Goal: Task Accomplishment & Management: Complete application form

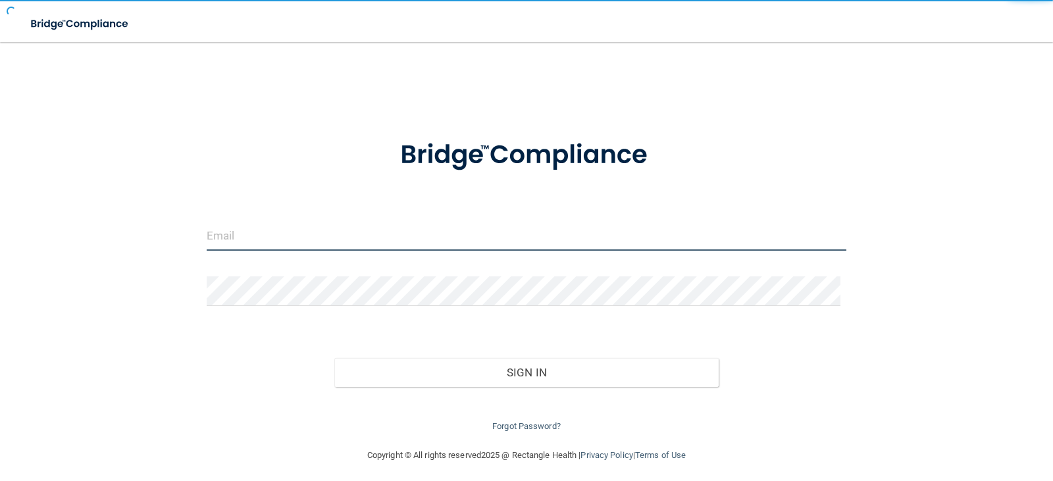
type input "[PERSON_NAME][EMAIL_ADDRESS][DOMAIN_NAME]"
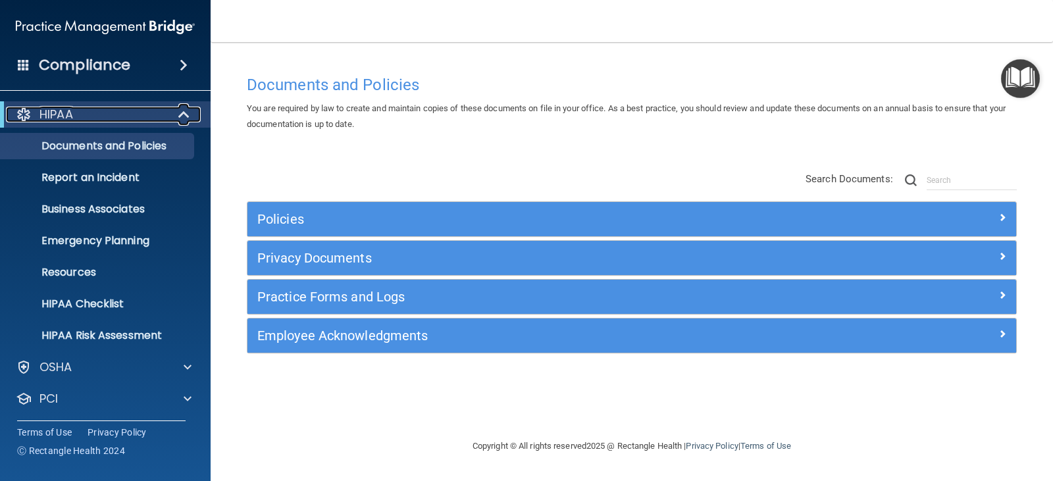
click at [93, 120] on div "HIPAA" at bounding box center [87, 115] width 163 height 16
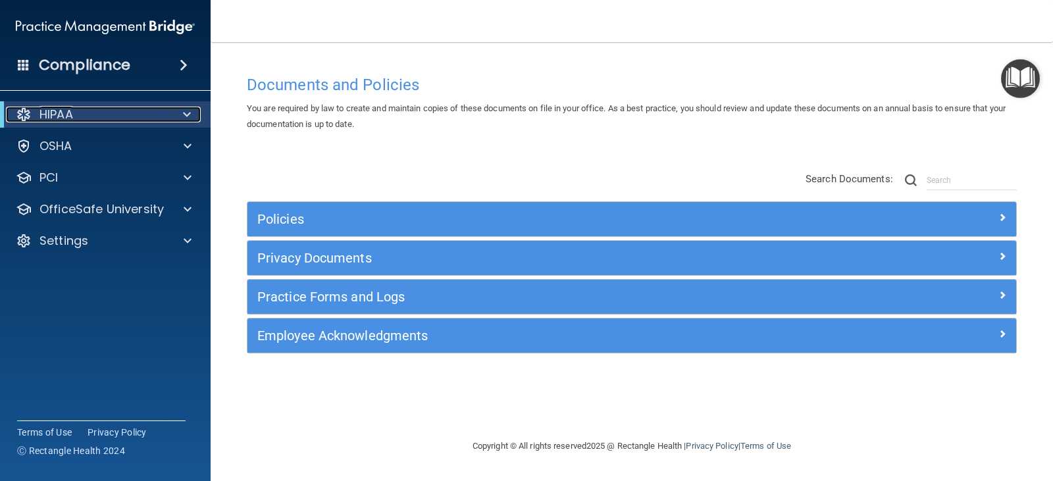
click at [104, 109] on div "HIPAA" at bounding box center [87, 115] width 163 height 16
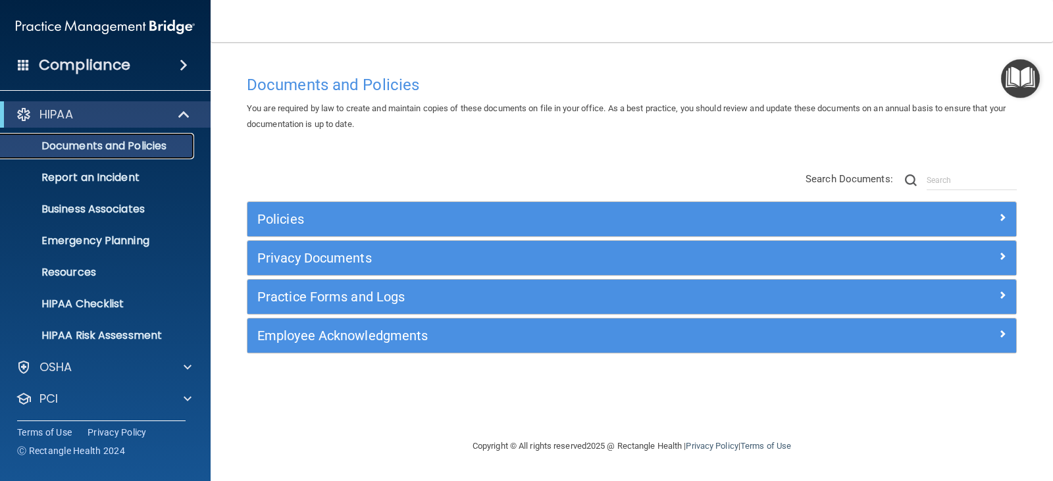
click at [118, 143] on p "Documents and Policies" at bounding box center [99, 146] width 180 height 13
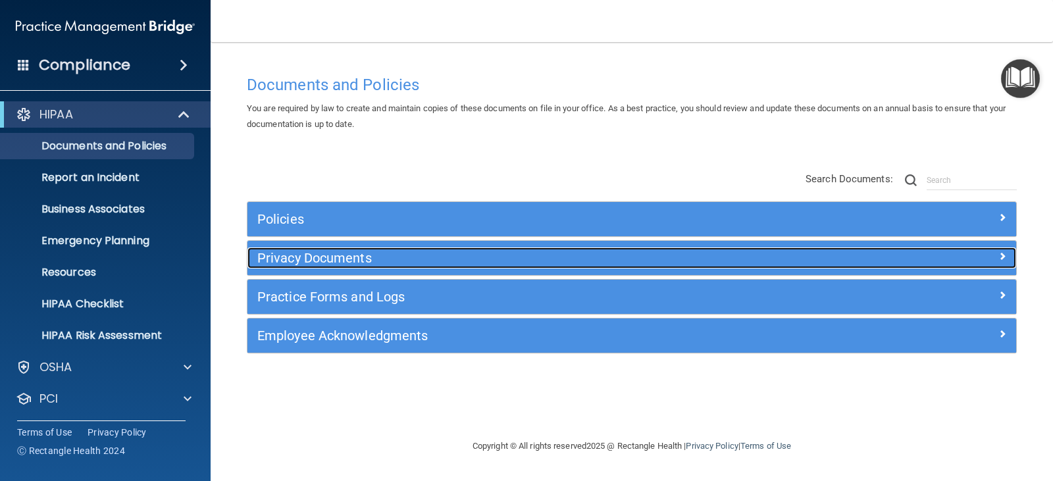
click at [336, 256] on h5 "Privacy Documents" at bounding box center [535, 258] width 557 height 14
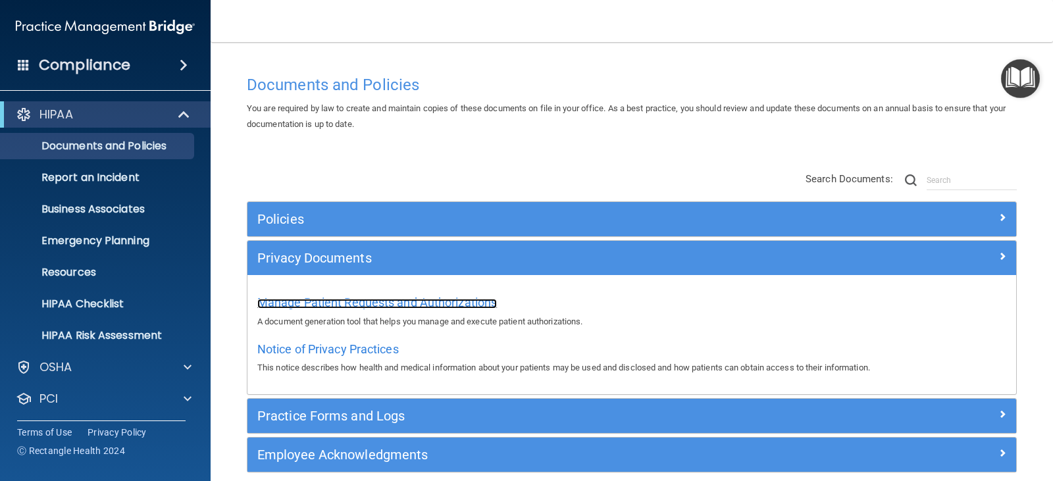
click at [404, 303] on span "Manage Patient Requests and Authorizations" at bounding box center [377, 303] width 240 height 14
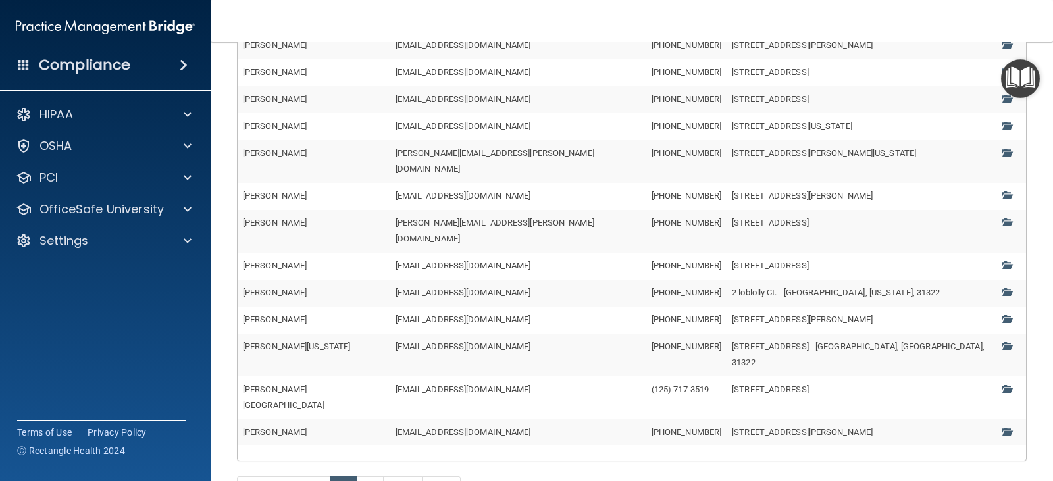
scroll to position [318, 0]
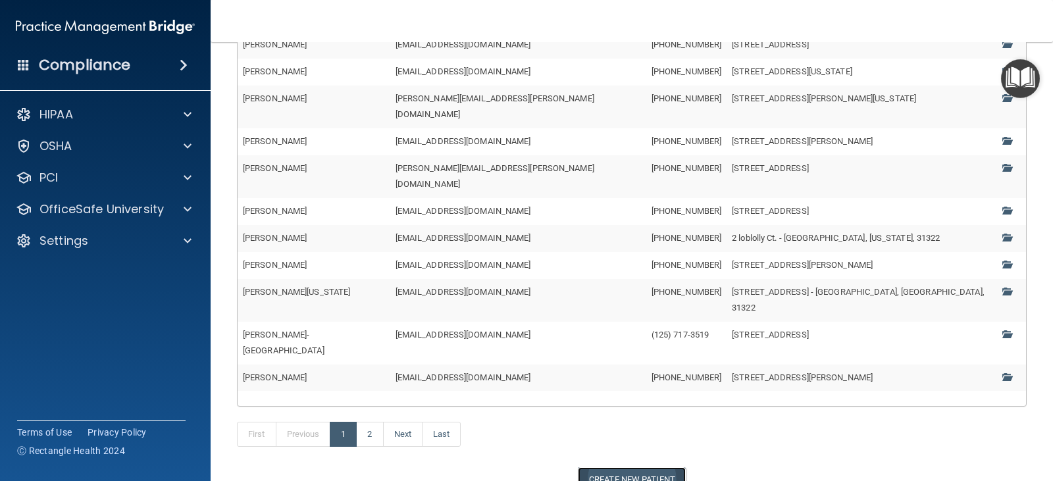
click at [614, 467] on button "Create New Patient" at bounding box center [632, 479] width 108 height 24
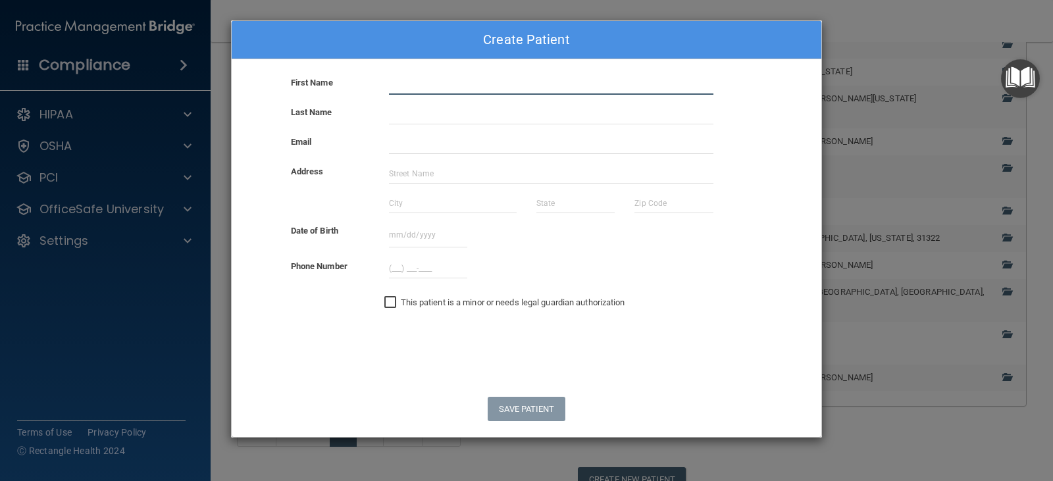
click at [408, 86] on input "text" at bounding box center [551, 85] width 325 height 20
click at [433, 82] on input "text" at bounding box center [551, 85] width 325 height 20
type input "[PERSON_NAME]"
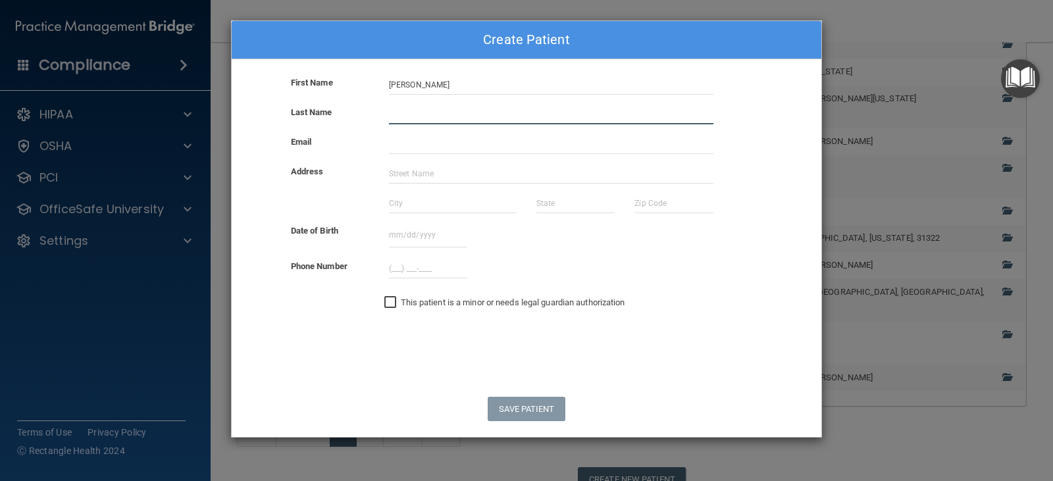
click at [417, 115] on input "text" at bounding box center [551, 115] width 325 height 20
type input "White"
click at [426, 145] on input "email" at bounding box center [551, 144] width 325 height 20
click at [448, 138] on input "email" at bounding box center [551, 144] width 325 height 20
paste input "[EMAIL_ADDRESS][DOMAIN_NAME]"
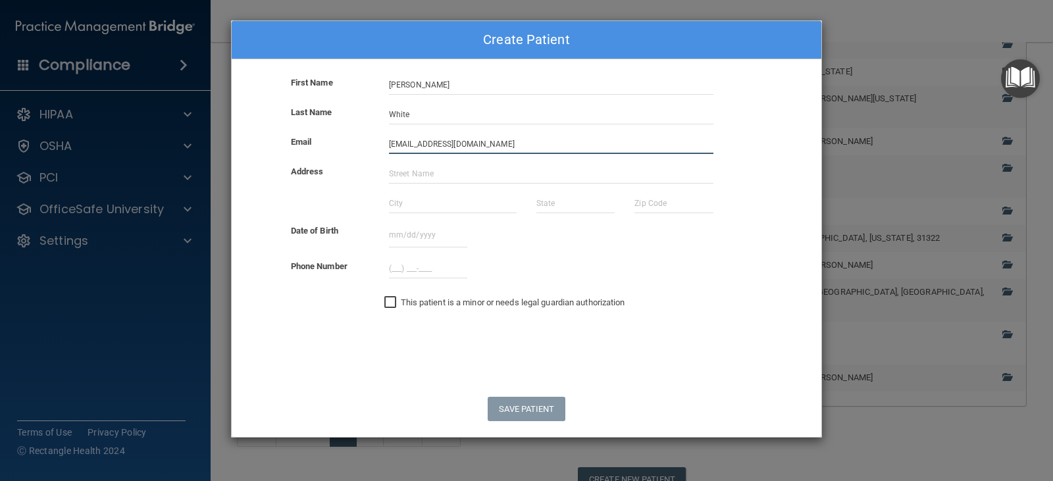
type input "[EMAIL_ADDRESS][DOMAIN_NAME]"
click at [430, 174] on input "text" at bounding box center [551, 174] width 325 height 20
click at [775, 270] on div "Phone Number" at bounding box center [527, 269] width 610 height 20
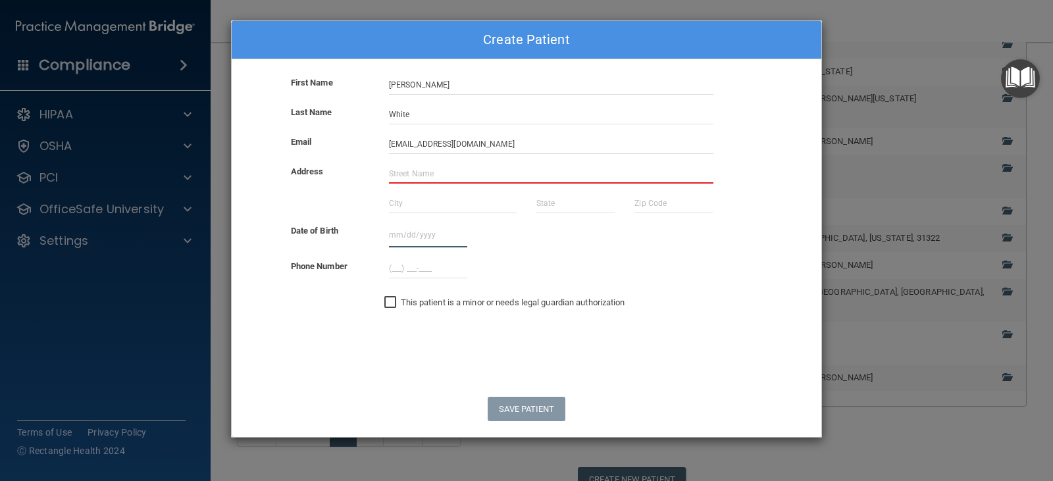
click at [435, 236] on input "text" at bounding box center [428, 235] width 78 height 24
type input "08101962"
click at [394, 269] on input "(___) ___-____" at bounding box center [428, 269] width 78 height 20
type input "[PHONE_NUMBER]"
click at [668, 361] on form "First Name [PERSON_NAME] Last Name White Email [EMAIL_ADDRESS][DOMAIN_NAME] Add…" at bounding box center [527, 256] width 590 height 362
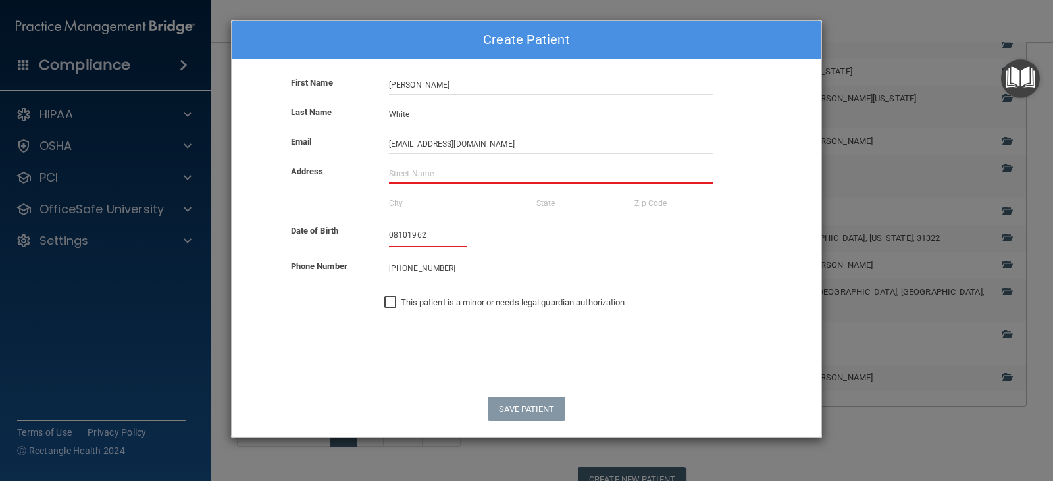
click at [552, 241] on div "Date of Birth 08101962 January 81019 Sun Mon Tue Wed Thu Fri Sat 52 27 28 29 30…" at bounding box center [527, 236] width 610 height 26
click at [477, 173] on input "text" at bounding box center [551, 174] width 325 height 20
click at [711, 348] on form "First Name [PERSON_NAME] Last Name White Email [EMAIL_ADDRESS][DOMAIN_NAME] Add…" at bounding box center [527, 256] width 590 height 362
click at [902, 307] on div "Create Patient First Name [PERSON_NAME] Last Name White Email [EMAIL_ADDRESS][D…" at bounding box center [526, 240] width 1053 height 481
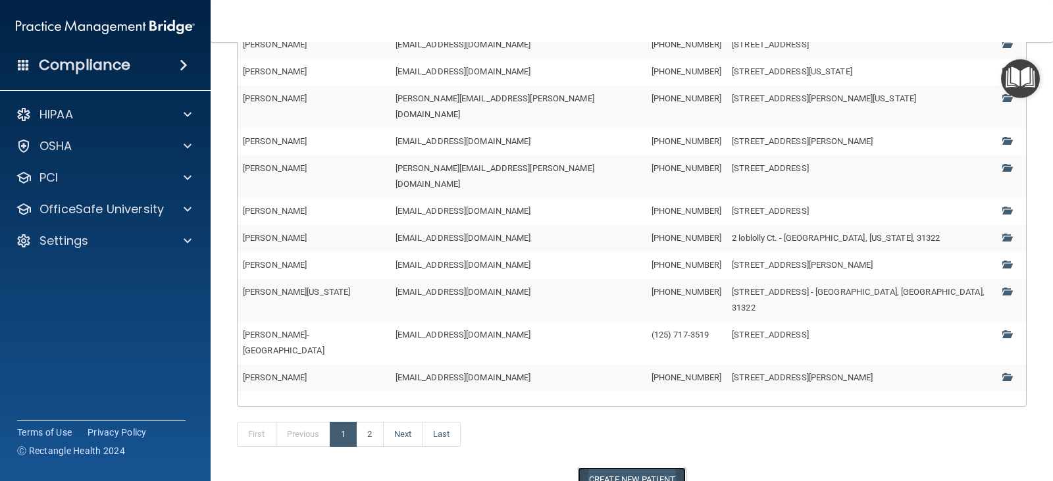
click at [629, 467] on button "Create New Patient" at bounding box center [632, 479] width 108 height 24
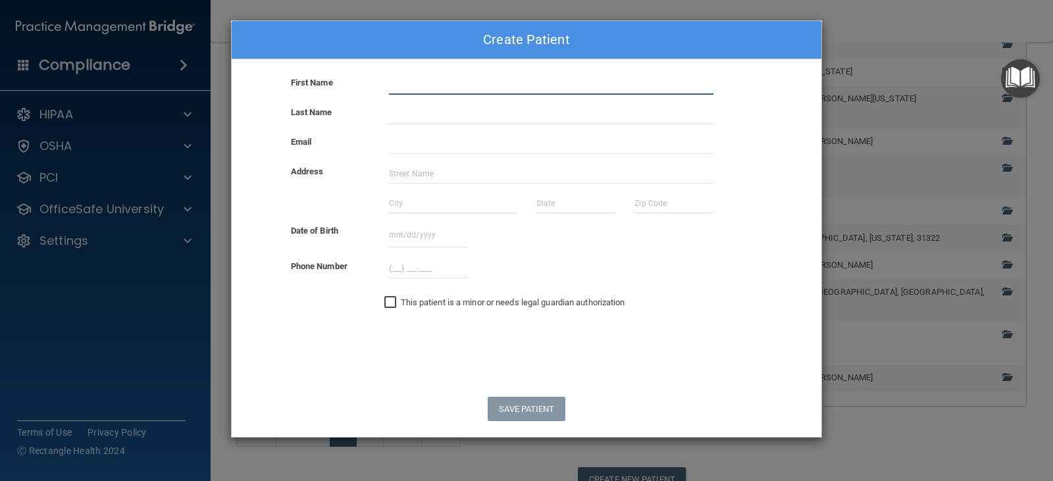
click at [421, 83] on input "text" at bounding box center [551, 85] width 325 height 20
type input "[PERSON_NAME]"
drag, startPoint x: 475, startPoint y: 132, endPoint x: 473, endPoint y: 124, distance: 8.0
click at [474, 127] on div "Last Name" at bounding box center [527, 120] width 610 height 30
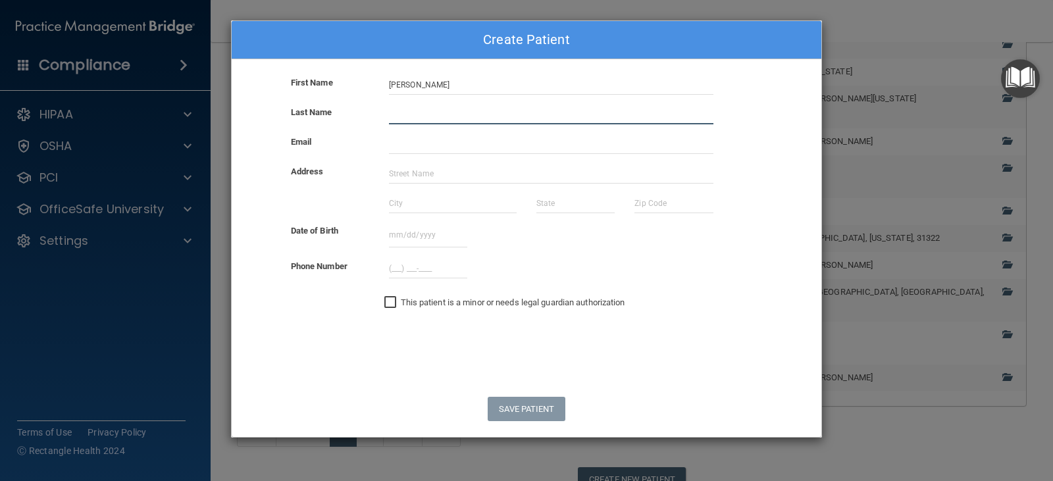
click at [467, 113] on input "text" at bounding box center [551, 115] width 325 height 20
type input "briwb"
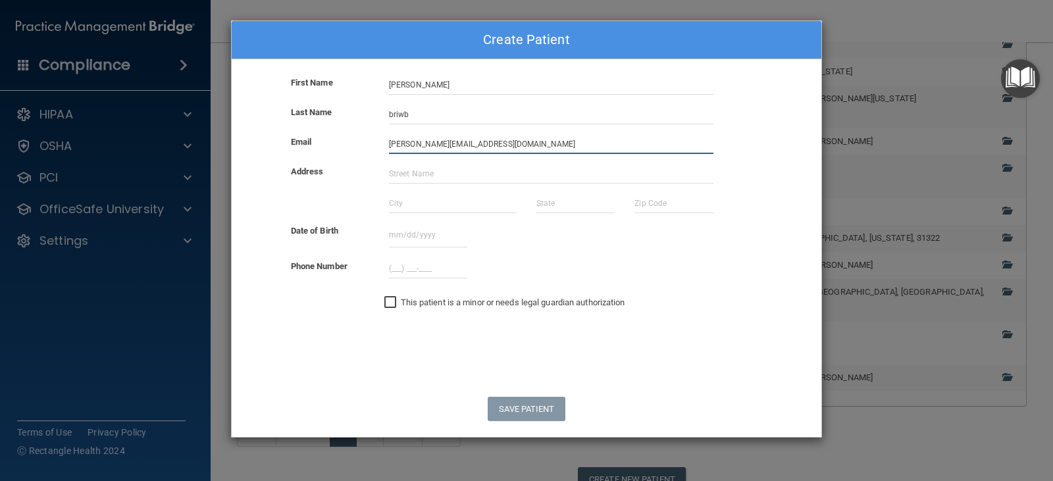
type input "[PERSON_NAME][EMAIL_ADDRESS][DOMAIN_NAME]"
click at [421, 170] on input "text" at bounding box center [551, 174] width 325 height 20
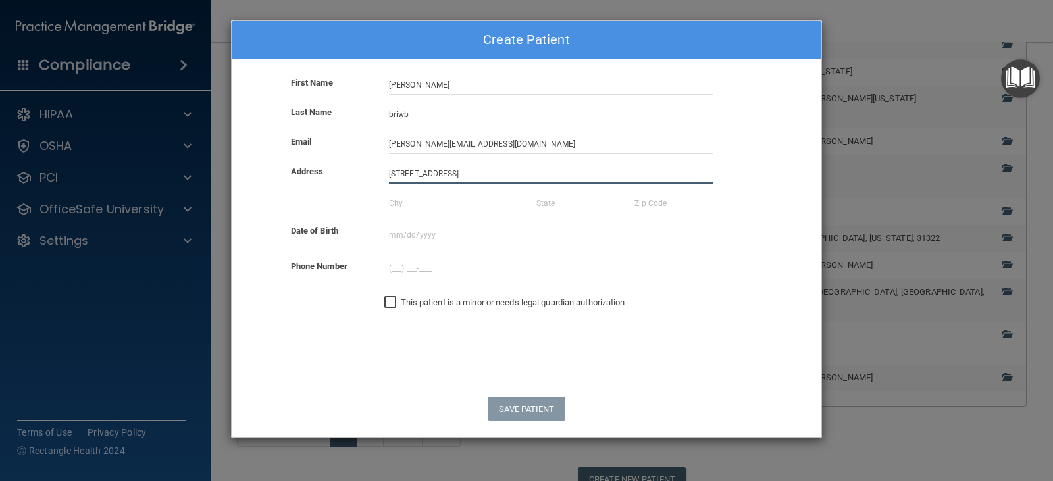
type input "[STREET_ADDRESS]"
click at [470, 207] on input "text" at bounding box center [453, 204] width 128 height 20
type input "[PERSON_NAME]"
type input "GA"
type input "31324"
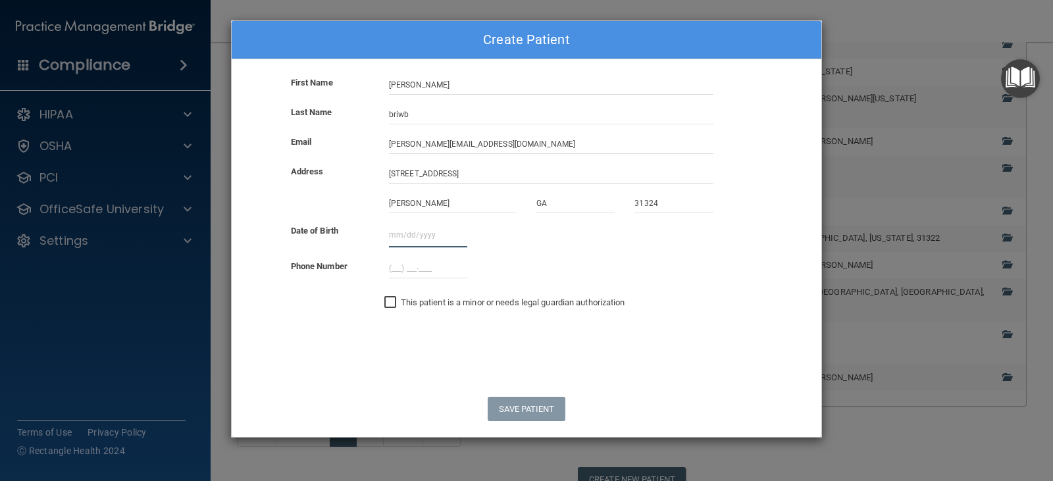
click at [397, 234] on input "text" at bounding box center [428, 235] width 78 height 24
type input "[DATE]"
click at [393, 267] on input "(___) ___-____" at bounding box center [428, 269] width 78 height 20
type input "[PHONE_NUMBER]"
click at [525, 409] on button "Save Patient" at bounding box center [526, 409] width 77 height 24
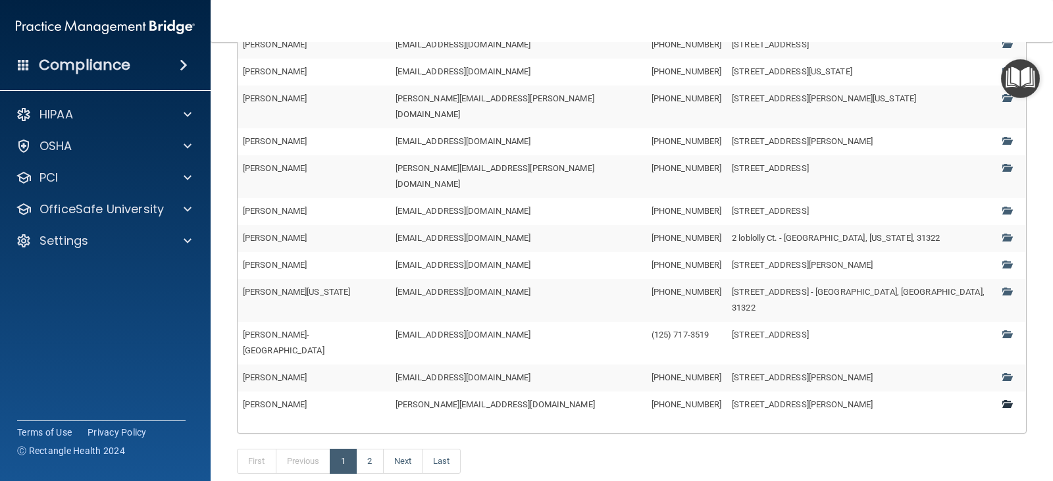
click at [1002, 400] on span at bounding box center [1006, 404] width 9 height 9
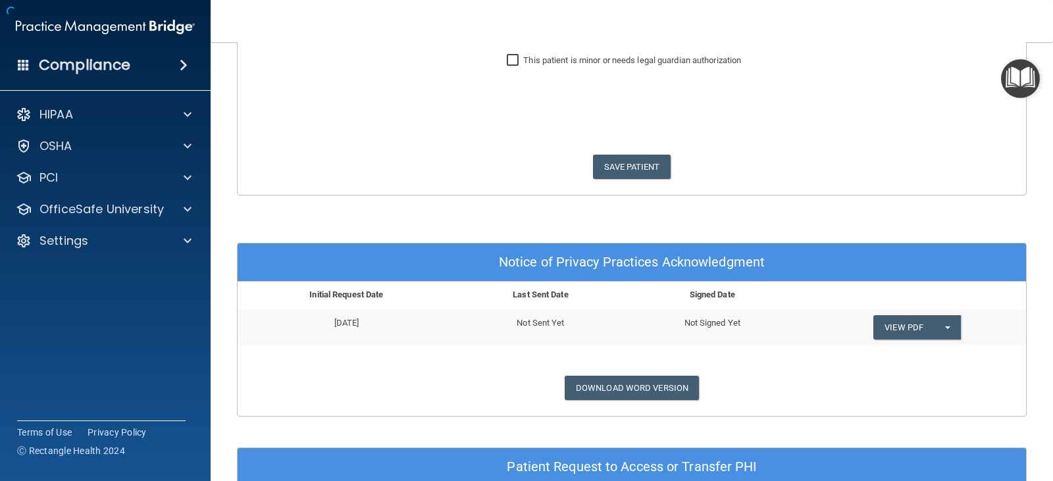
scroll to position [751, 0]
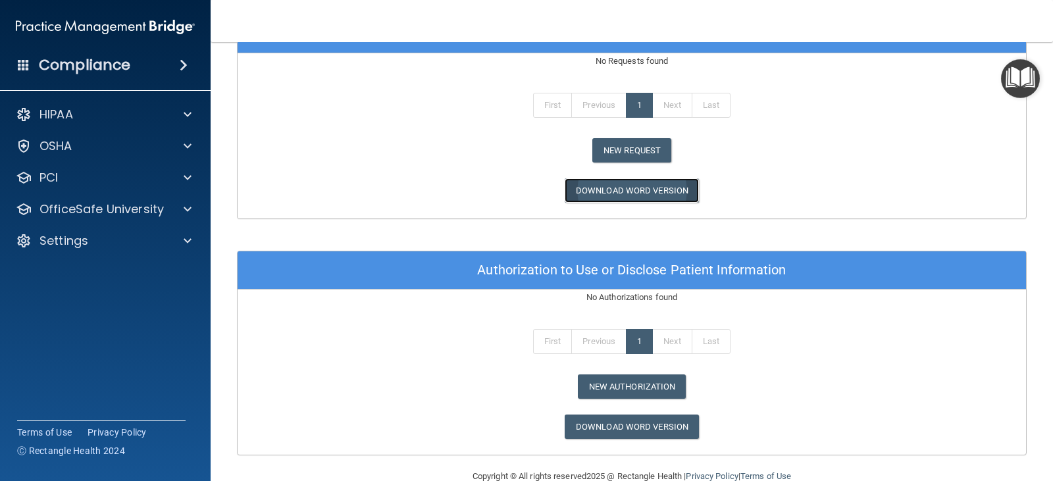
click at [621, 189] on link "Download Word Version" at bounding box center [632, 190] width 134 height 24
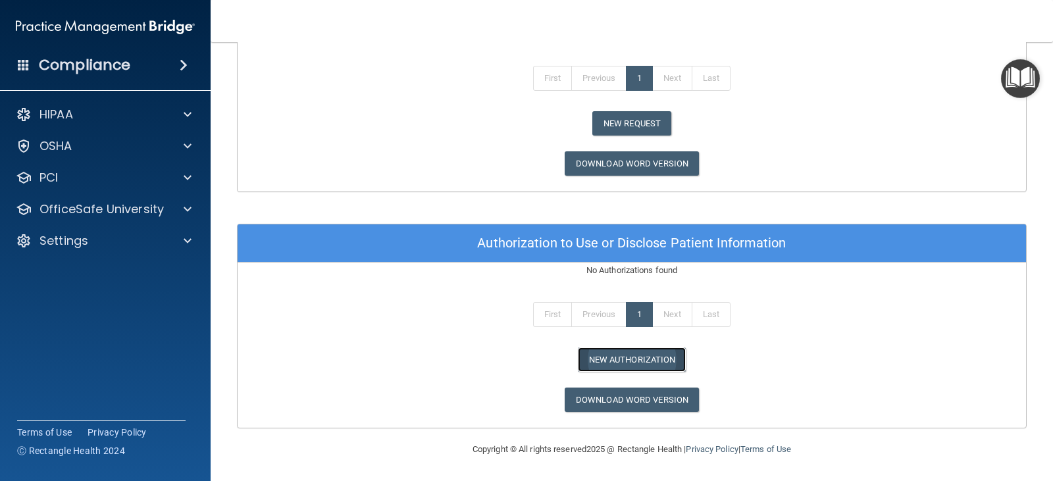
click at [621, 360] on button "New Authorization" at bounding box center [632, 360] width 109 height 24
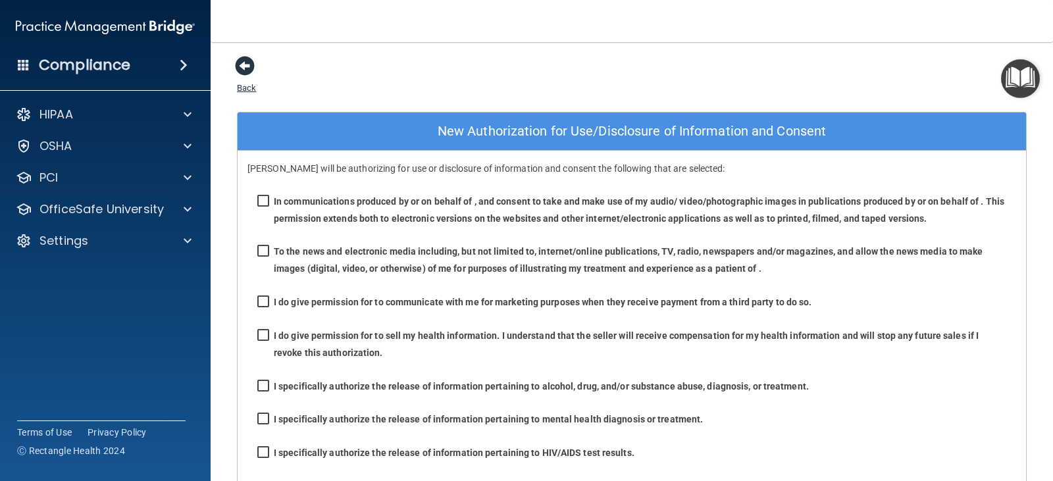
click at [241, 65] on span at bounding box center [245, 66] width 20 height 20
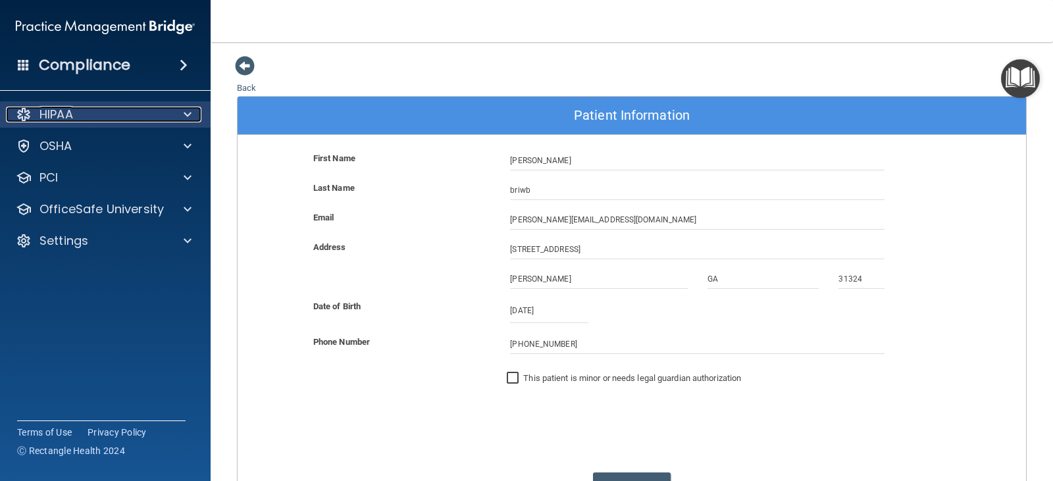
click at [72, 113] on p "HIPAA" at bounding box center [56, 115] width 34 height 16
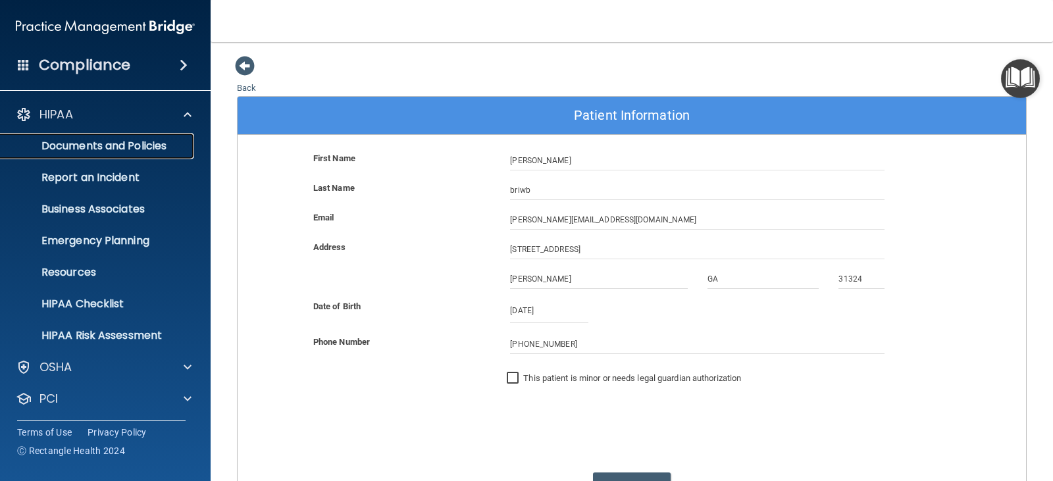
click at [120, 149] on p "Documents and Policies" at bounding box center [99, 146] width 180 height 13
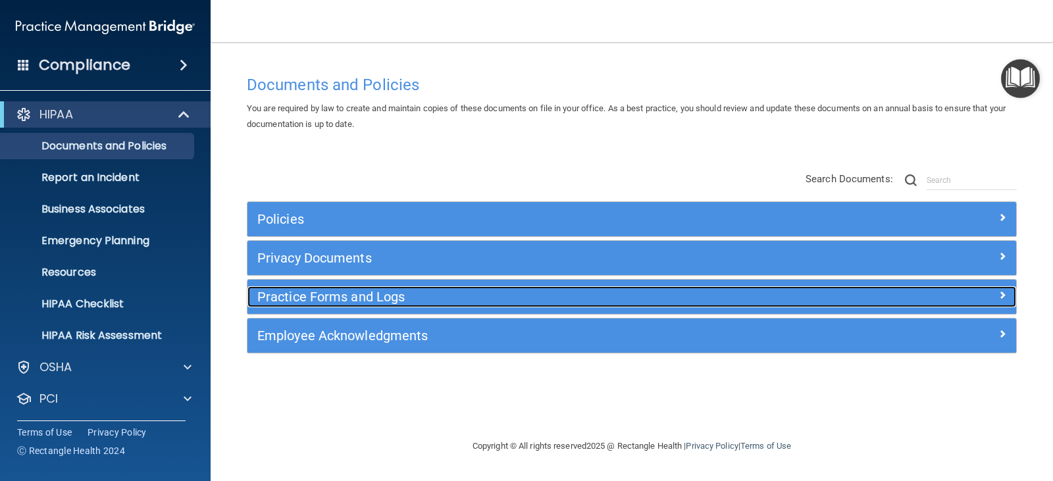
click at [338, 296] on h5 "Practice Forms and Logs" at bounding box center [535, 297] width 557 height 14
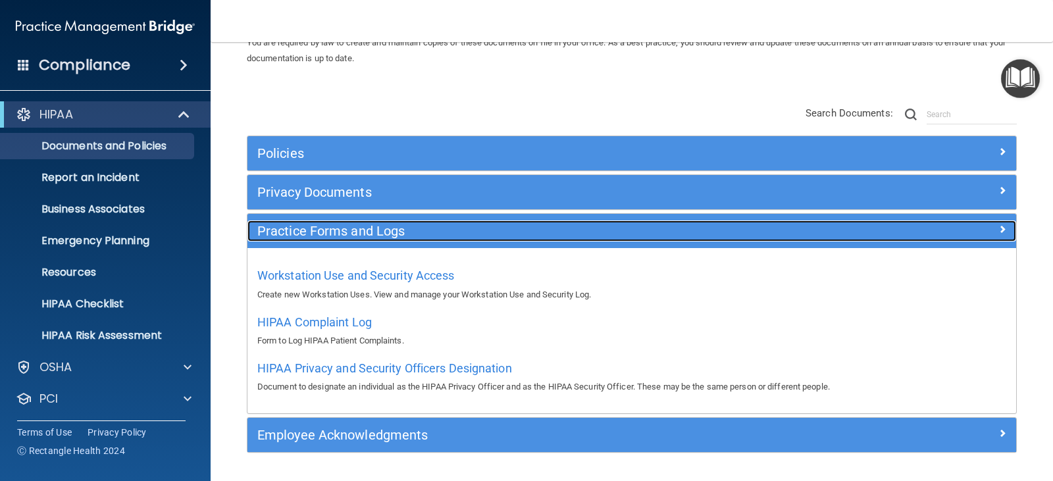
scroll to position [105, 0]
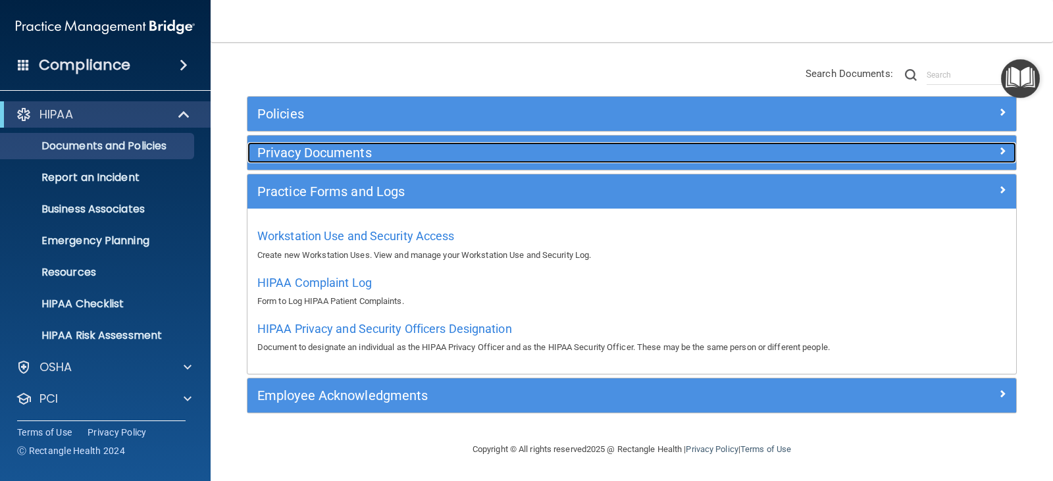
click at [312, 153] on h5 "Privacy Documents" at bounding box center [535, 152] width 557 height 14
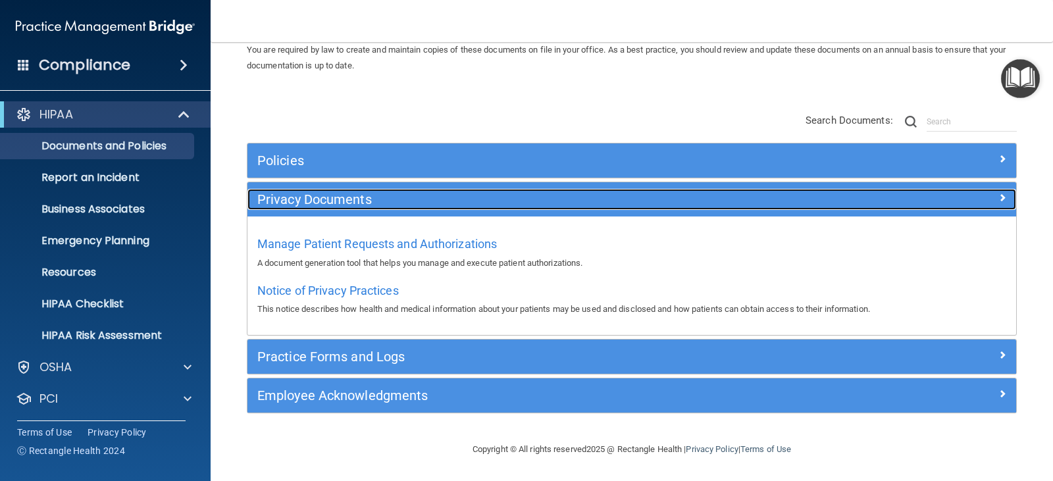
scroll to position [59, 0]
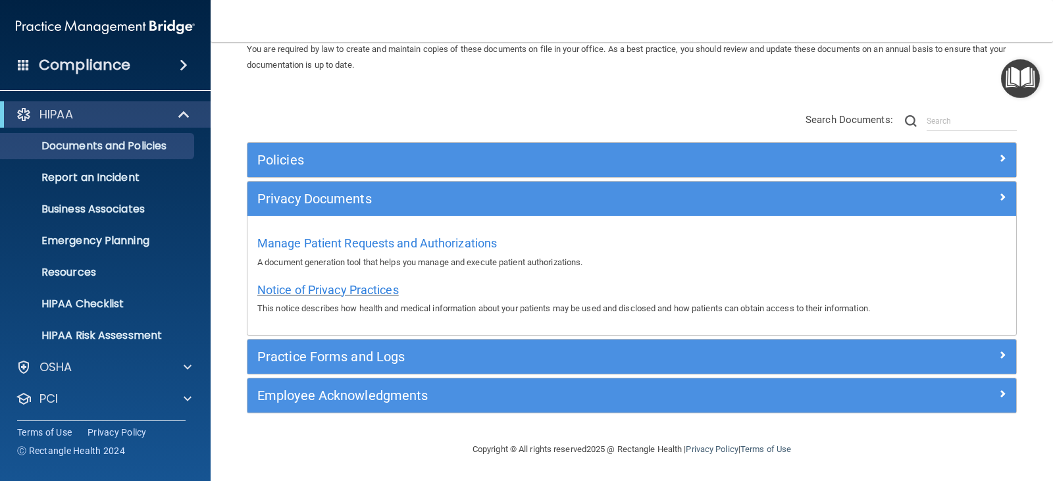
click at [332, 292] on span "Notice of Privacy Practices" at bounding box center [328, 290] width 142 height 14
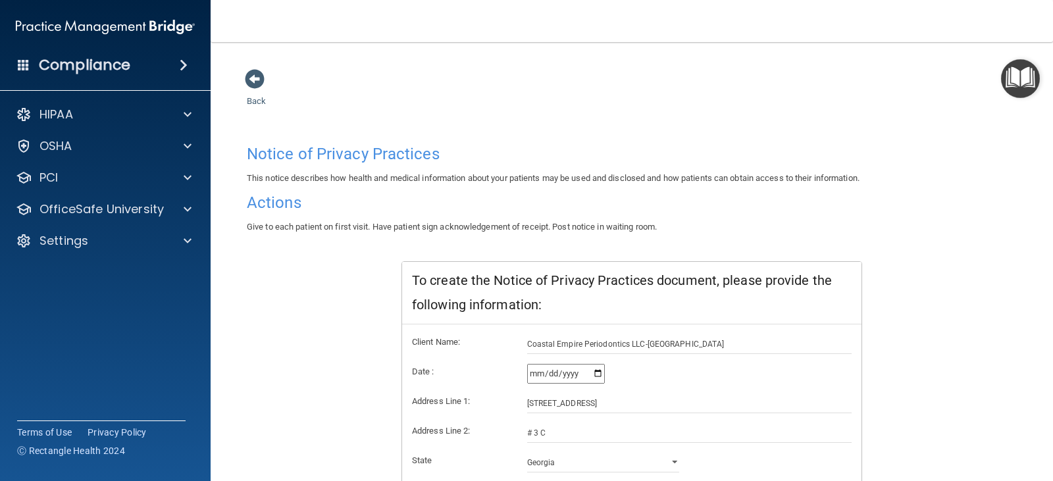
scroll to position [249, 0]
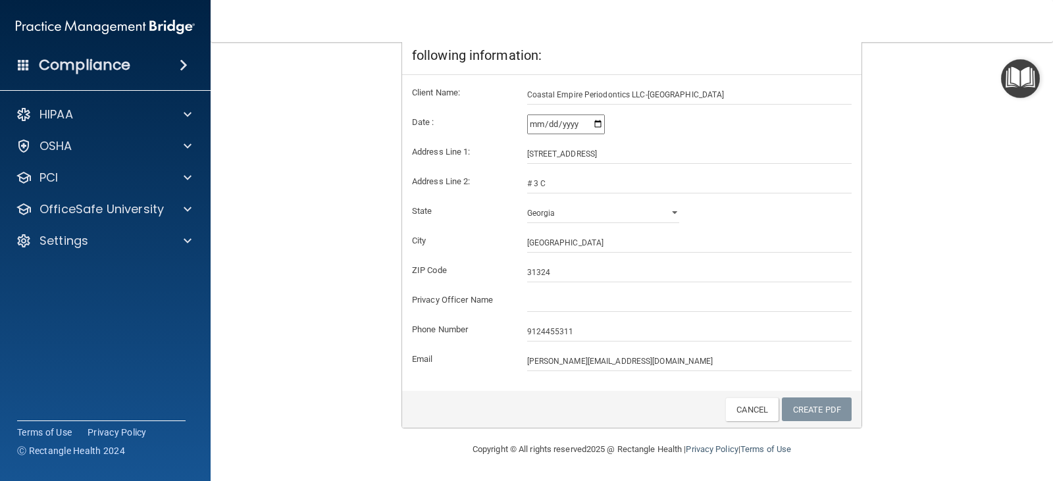
click at [718, 288] on form "Client Name: Coastal Empire Periodontics LLC-[GEOGRAPHIC_DATA] Date : [DATE] Ad…" at bounding box center [632, 228] width 440 height 286
click at [814, 409] on link "Create PDF" at bounding box center [817, 410] width 70 height 24
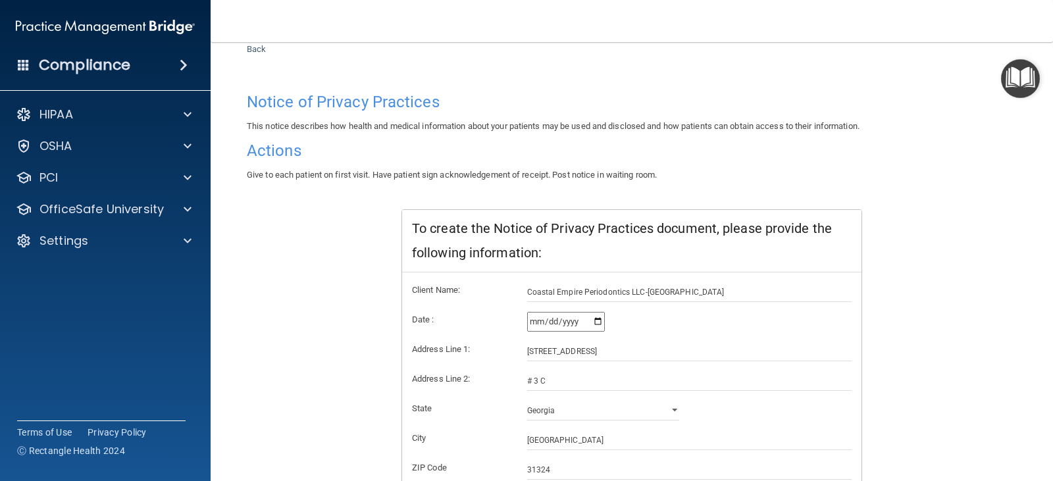
scroll to position [0, 0]
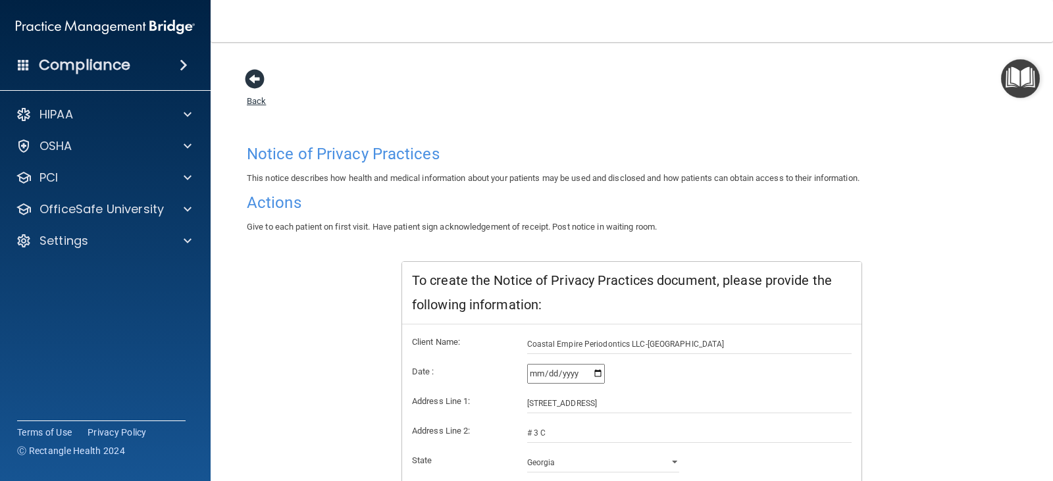
click at [255, 78] on span at bounding box center [255, 79] width 20 height 20
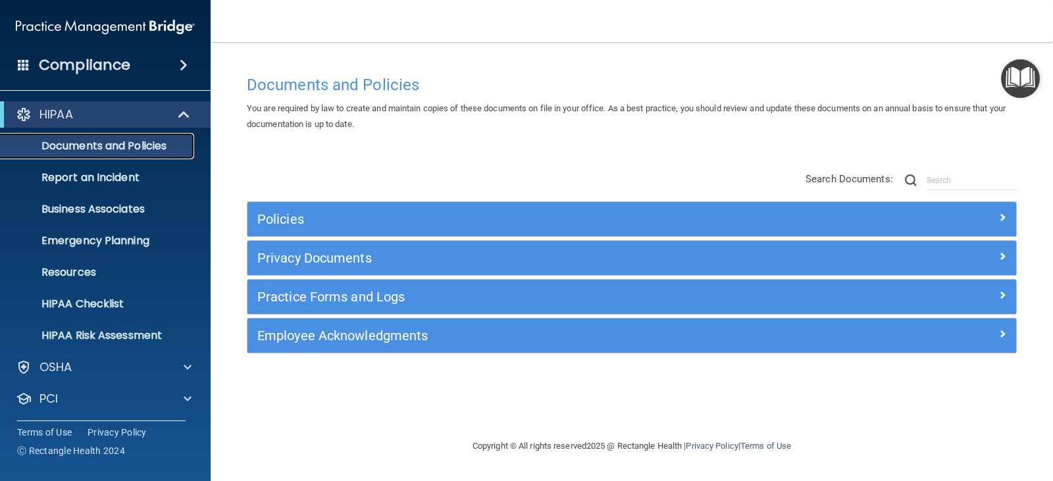
click at [130, 146] on p "Documents and Policies" at bounding box center [99, 146] width 180 height 13
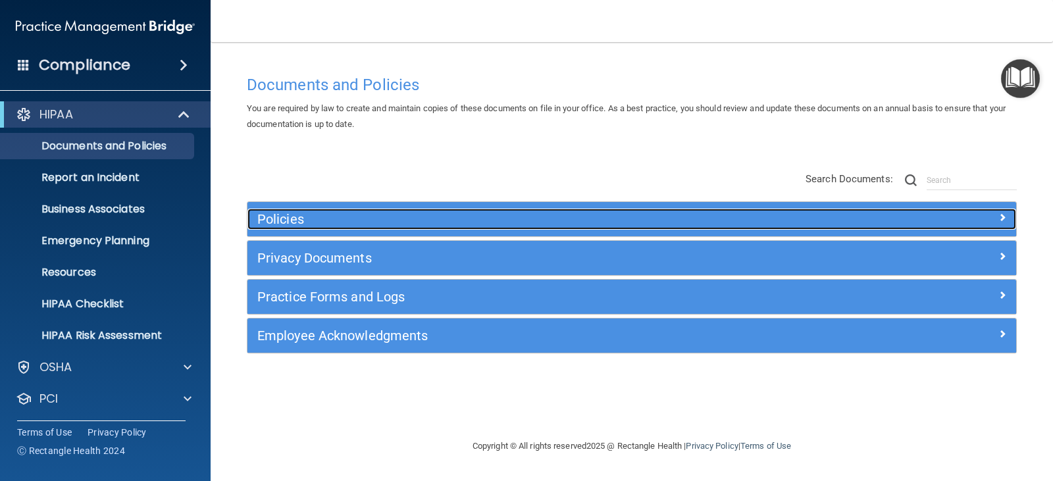
click at [288, 219] on h5 "Policies" at bounding box center [535, 219] width 557 height 14
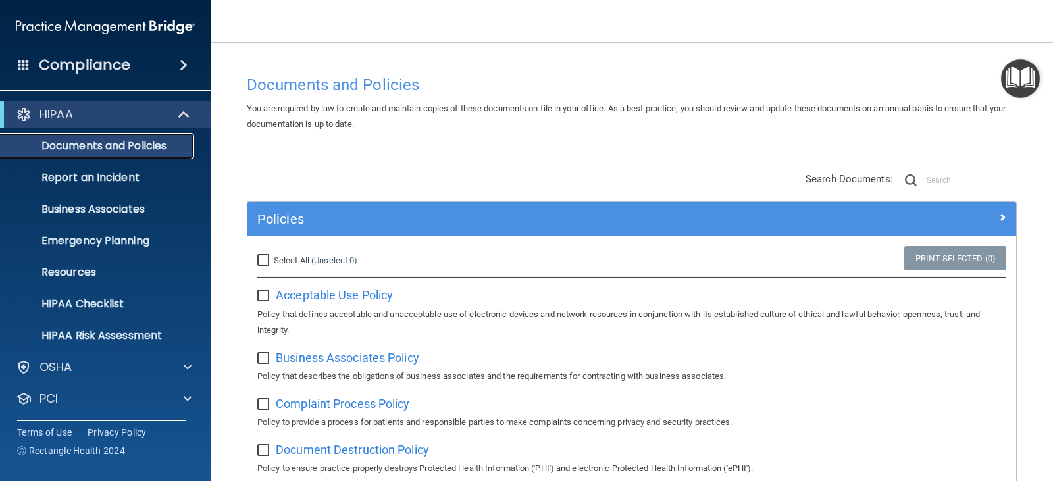
click at [130, 145] on p "Documents and Policies" at bounding box center [99, 146] width 180 height 13
click at [63, 274] on p "Resources" at bounding box center [99, 272] width 180 height 13
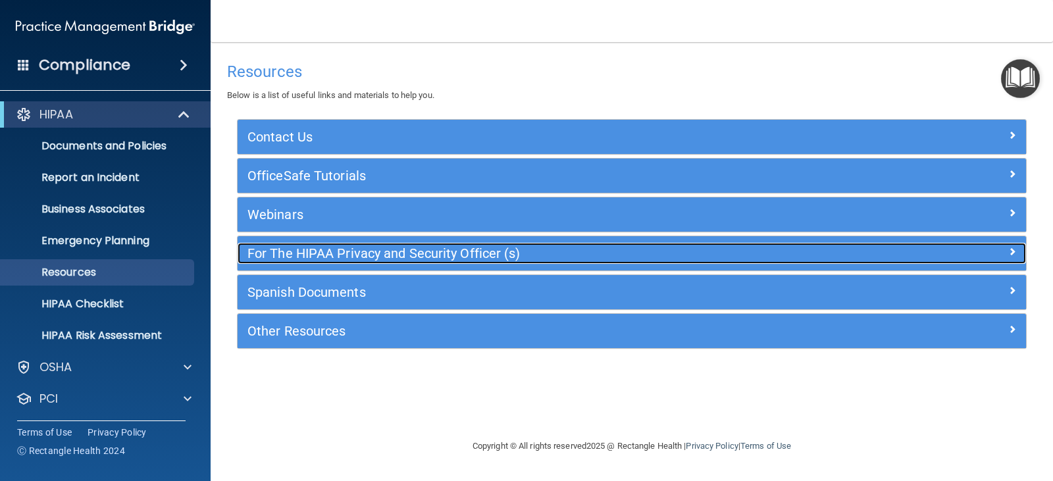
click at [620, 255] on h5 "For The HIPAA Privacy and Security Officer (s)" at bounding box center [533, 253] width 572 height 14
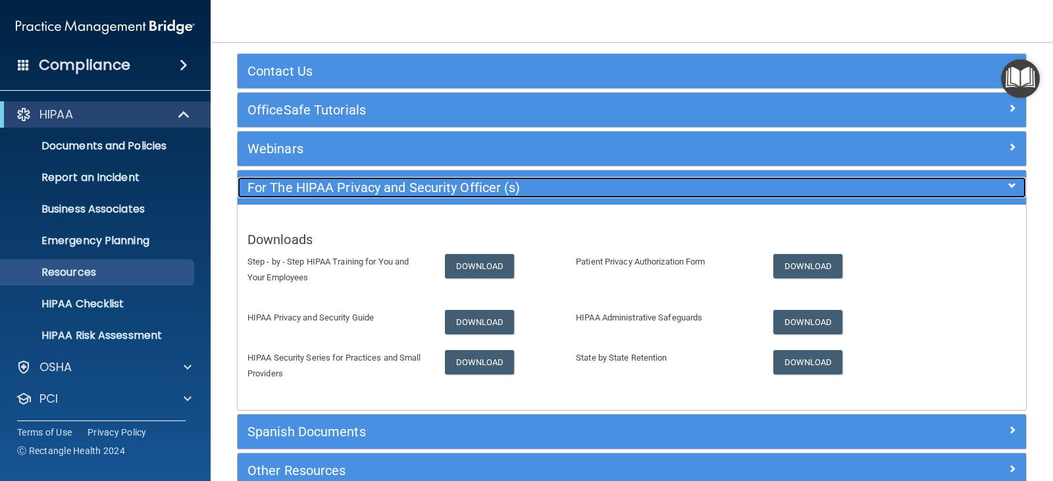
scroll to position [132, 0]
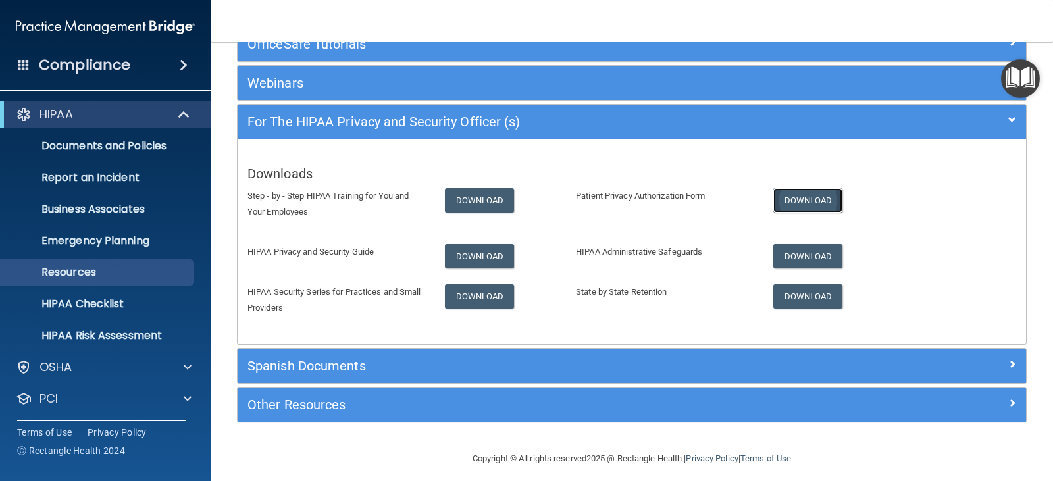
click at [797, 199] on link "Download" at bounding box center [808, 200] width 70 height 24
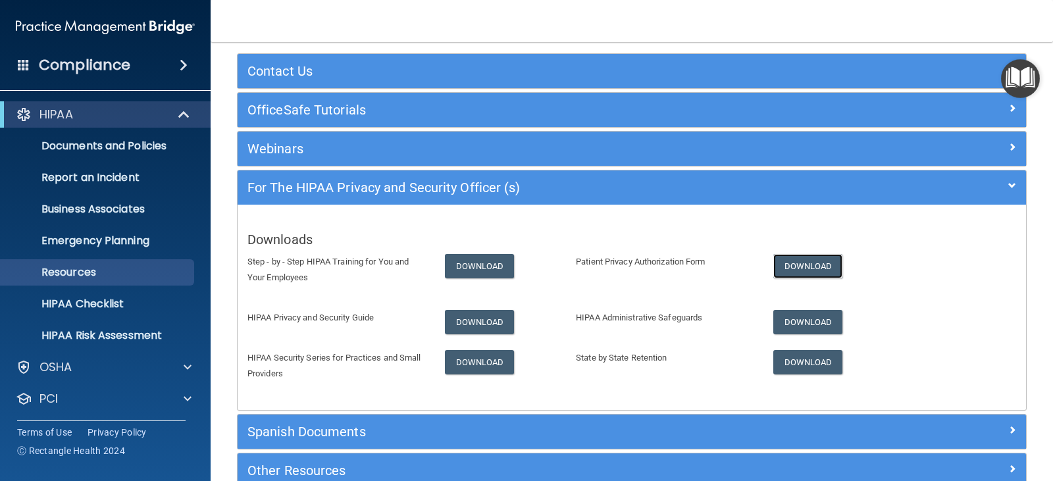
scroll to position [141, 0]
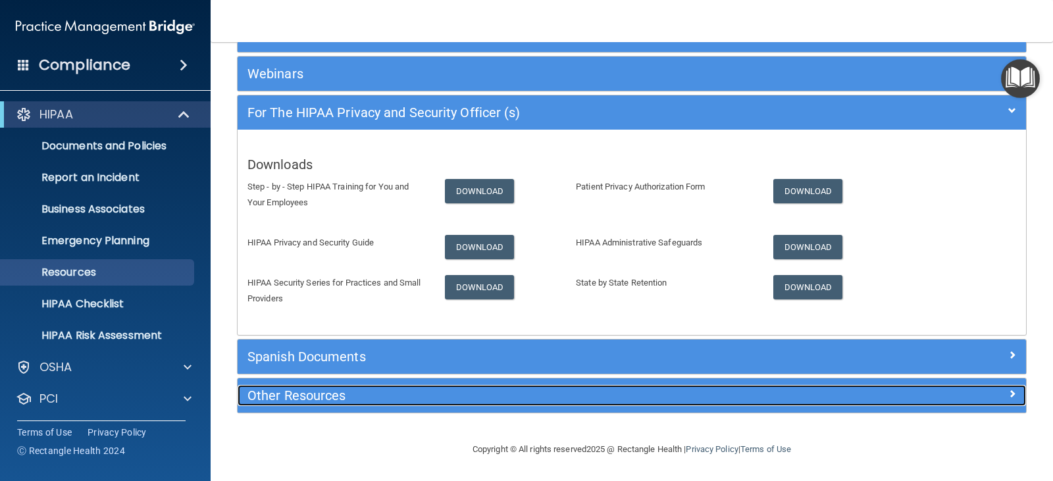
click at [444, 402] on h5 "Other Resources" at bounding box center [533, 395] width 572 height 14
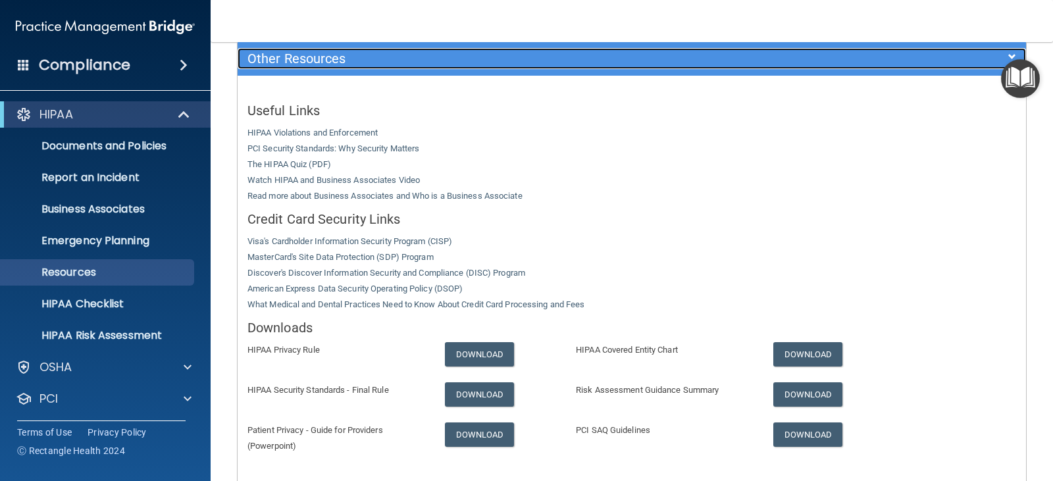
scroll to position [338, 0]
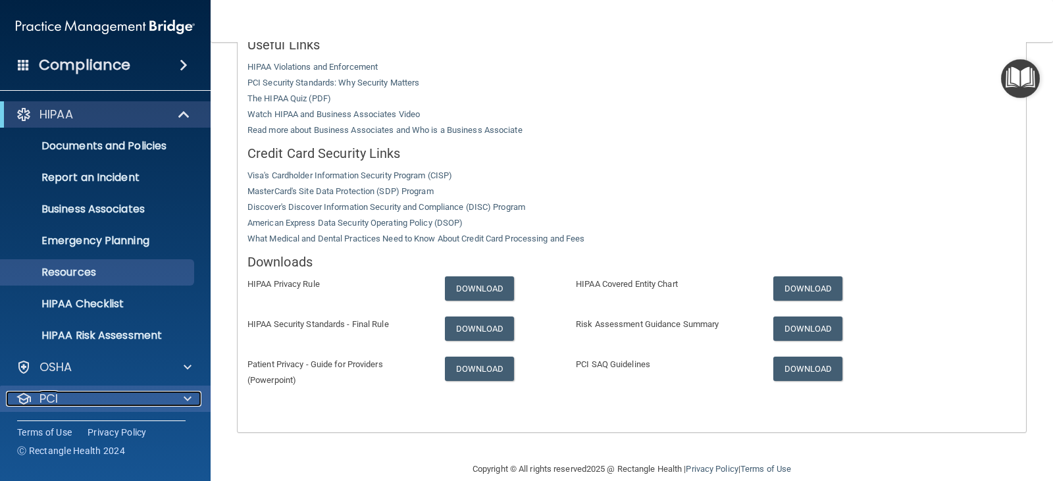
click at [186, 398] on span at bounding box center [188, 399] width 8 height 16
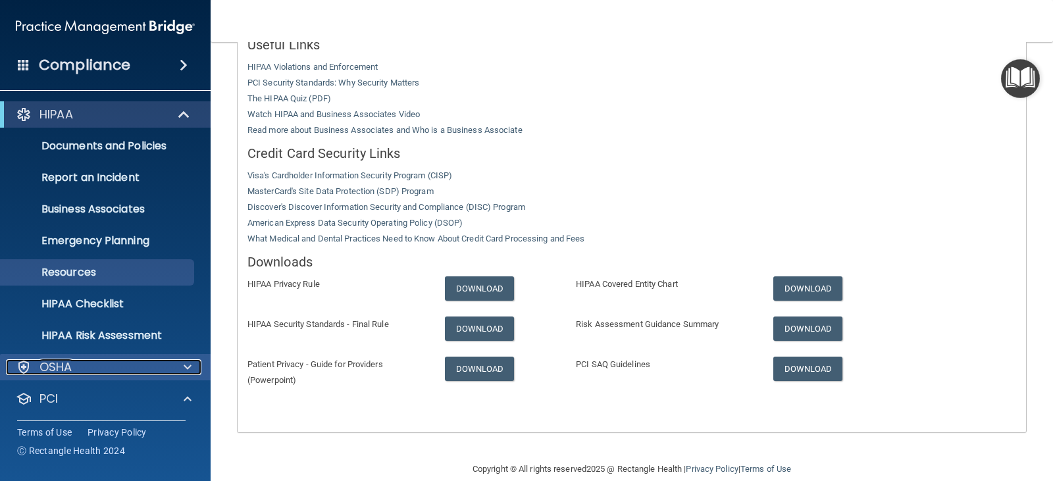
click at [190, 365] on span at bounding box center [188, 367] width 8 height 16
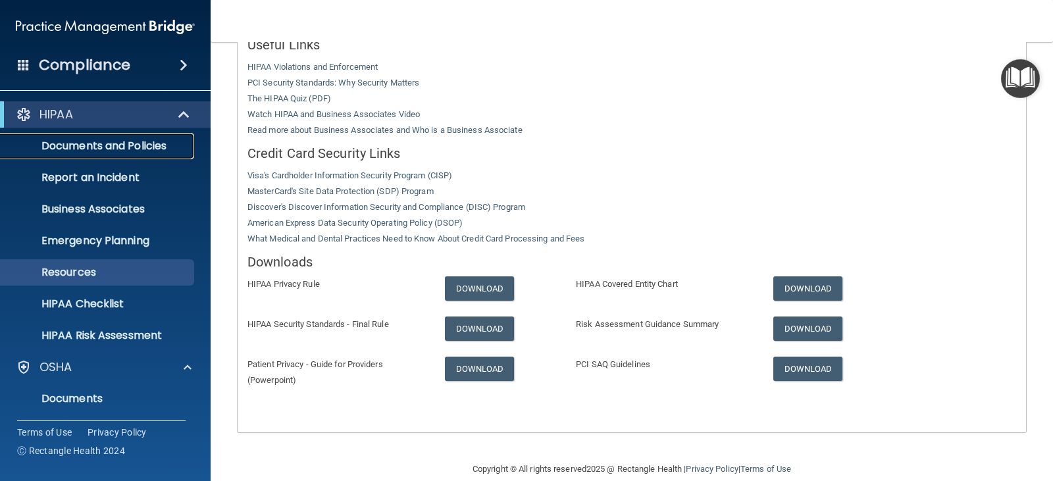
click at [120, 143] on p "Documents and Policies" at bounding box center [99, 146] width 180 height 13
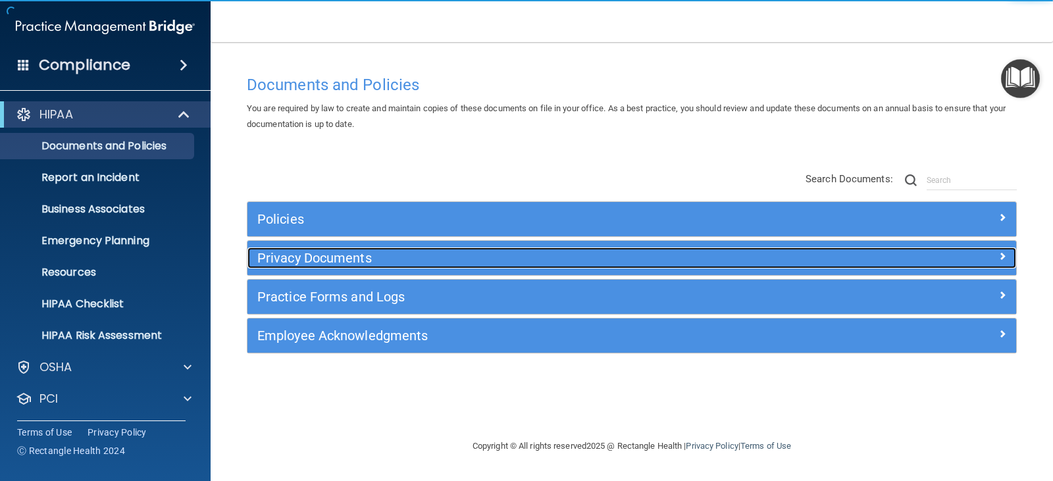
click at [305, 261] on h5 "Privacy Documents" at bounding box center [535, 258] width 557 height 14
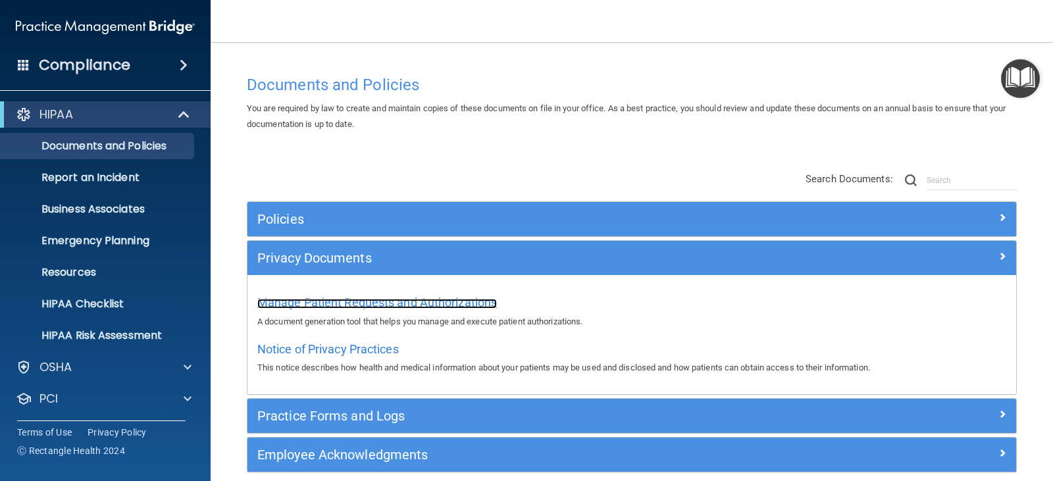
click at [360, 303] on span "Manage Patient Requests and Authorizations" at bounding box center [377, 303] width 240 height 14
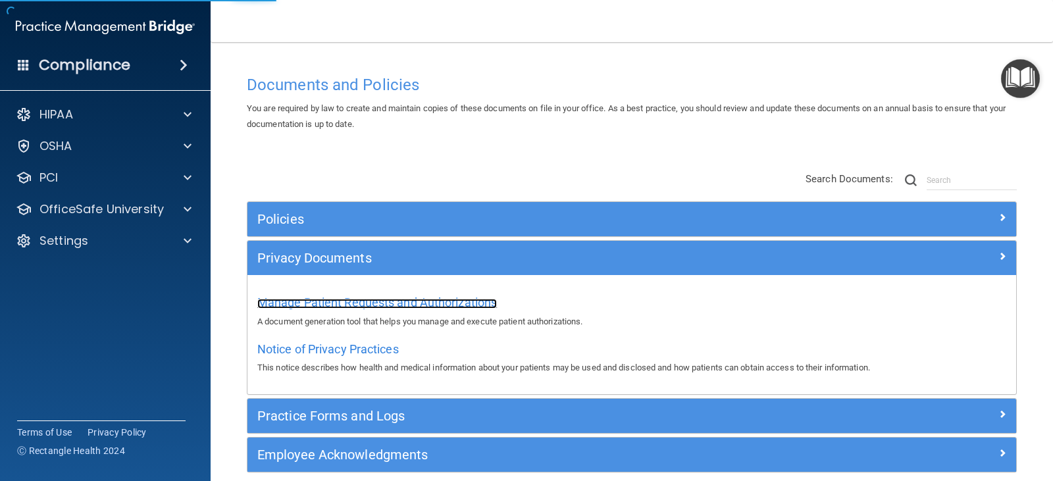
click at [360, 301] on span "Manage Patient Requests and Authorizations" at bounding box center [377, 303] width 240 height 14
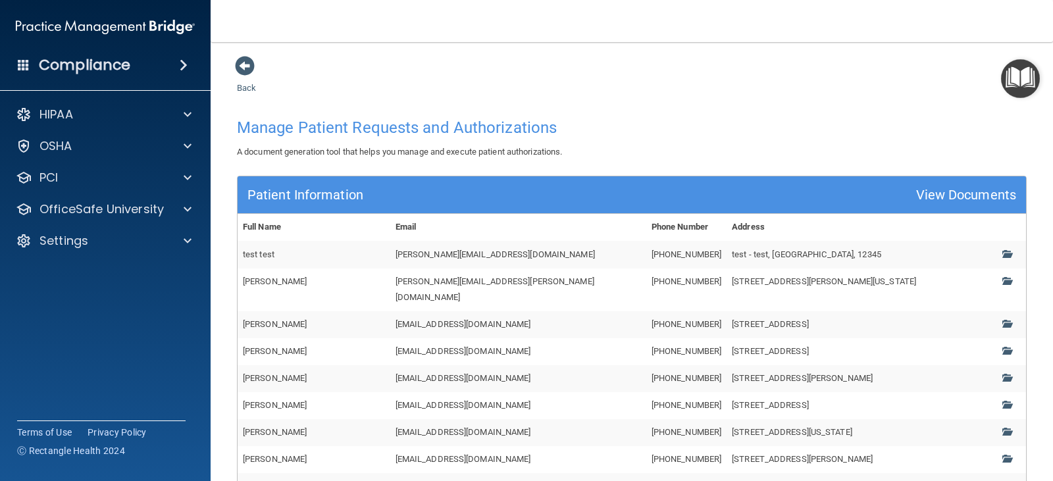
click at [1018, 80] on img "Open Resource Center" at bounding box center [1020, 78] width 39 height 39
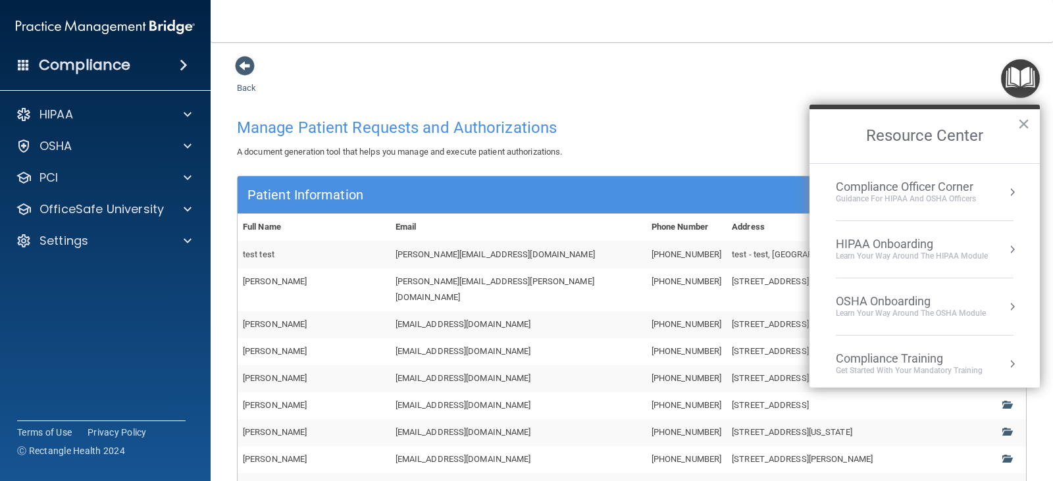
click at [710, 86] on div "Back Manage Patient Requests and Authorizations A document generation tool that…" at bounding box center [632, 432] width 790 height 754
click at [646, 365] on td "[PHONE_NUMBER]" at bounding box center [686, 378] width 80 height 27
click at [1024, 125] on button "×" at bounding box center [1024, 123] width 13 height 21
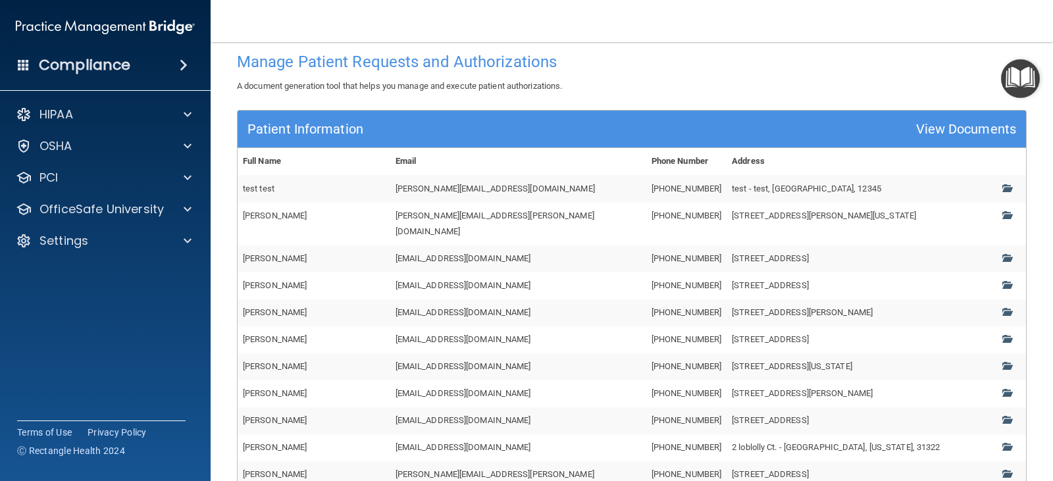
scroll to position [132, 0]
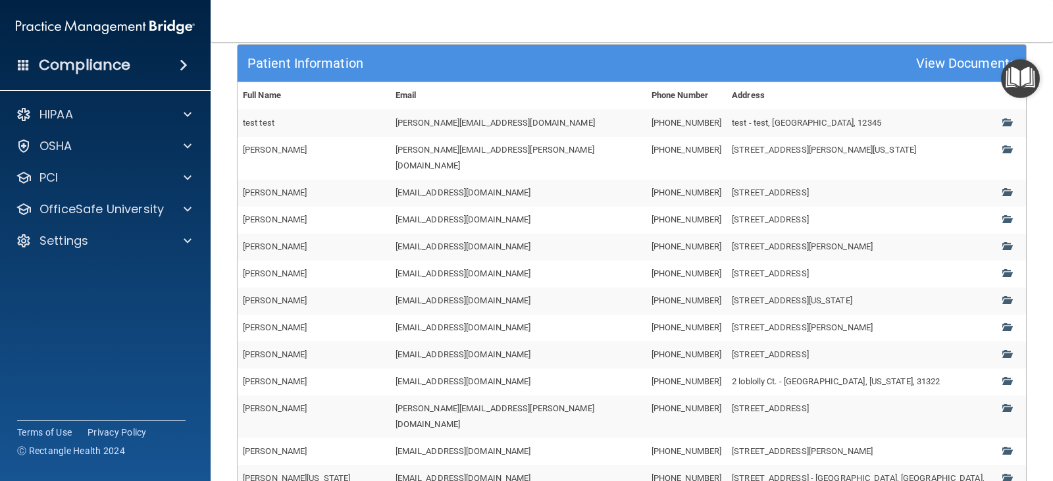
click at [939, 62] on div "View Documents" at bounding box center [966, 63] width 100 height 24
click at [1002, 122] on span at bounding box center [1006, 122] width 9 height 9
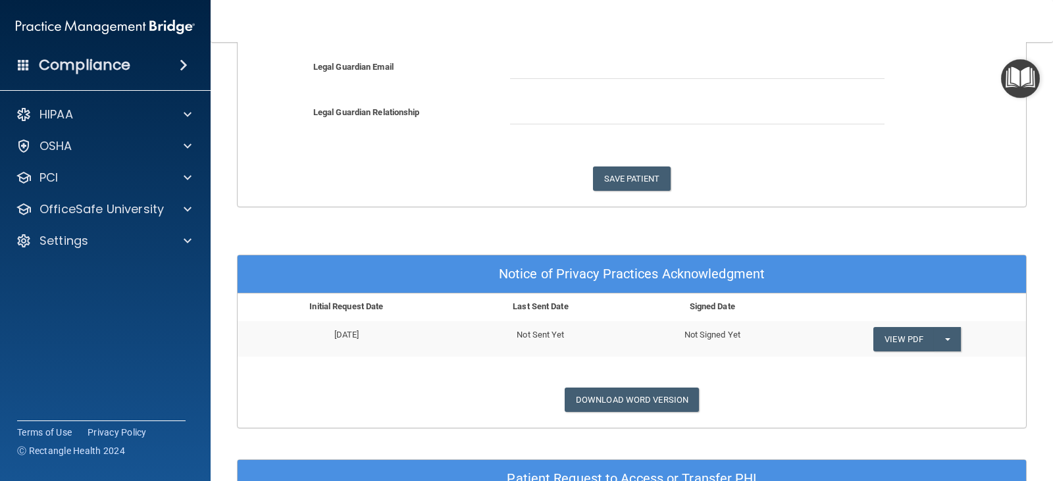
scroll to position [658, 0]
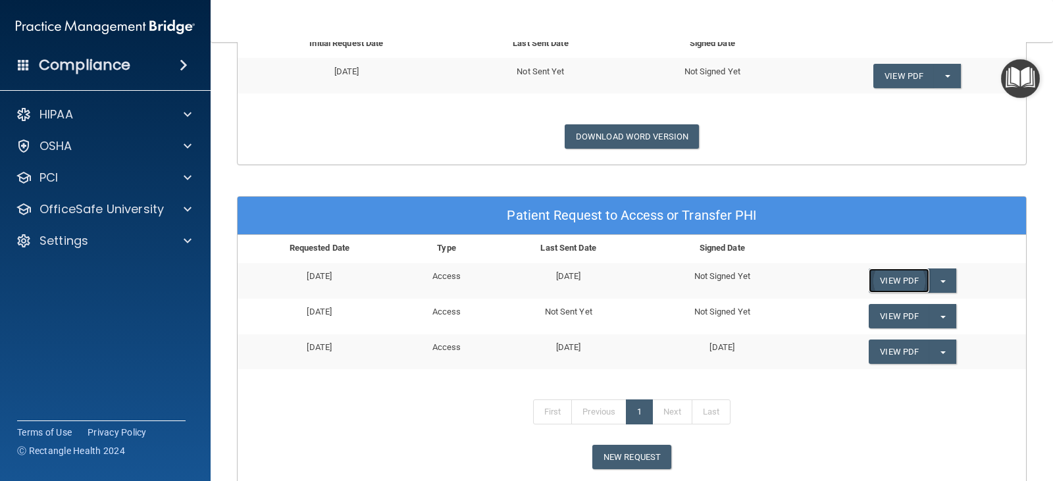
click at [885, 279] on link "View PDF" at bounding box center [899, 281] width 61 height 24
